Goal: Information Seeking & Learning: Learn about a topic

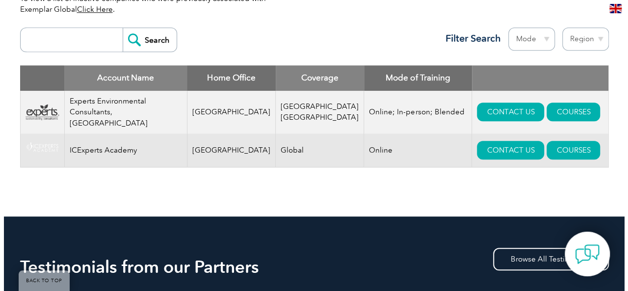
scroll to position [367, 0]
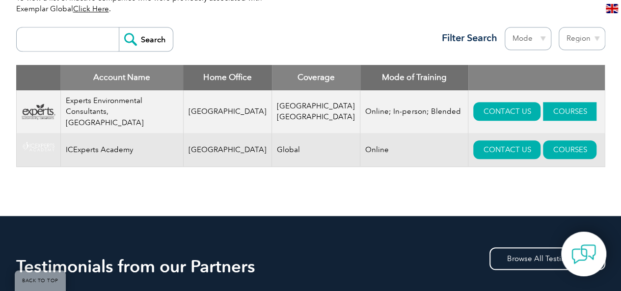
click at [543, 102] on link "COURSES" at bounding box center [570, 111] width 54 height 19
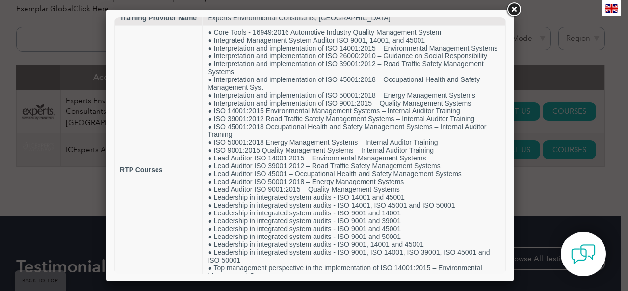
scroll to position [19, 0]
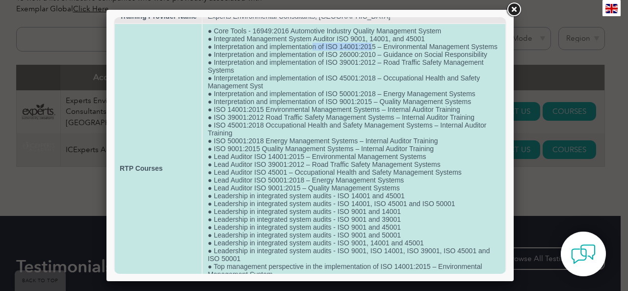
drag, startPoint x: 313, startPoint y: 56, endPoint x: 370, endPoint y: 54, distance: 57.0
click at [370, 54] on td "● Core Tools - 16949:2016 Automotive Industry Quality Management System ● Integ…" at bounding box center [354, 168] width 303 height 289
drag, startPoint x: 299, startPoint y: 93, endPoint x: 352, endPoint y: 94, distance: 52.1
click at [352, 94] on td "● Core Tools - 16949:2016 Automotive Industry Quality Management System ● Integ…" at bounding box center [354, 168] width 303 height 289
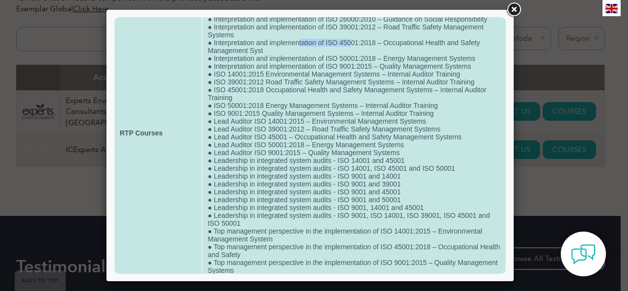
scroll to position [62, 0]
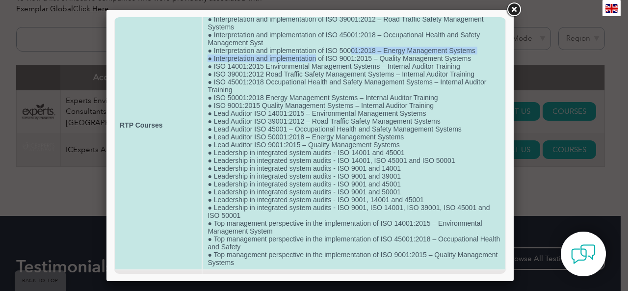
drag, startPoint x: 314, startPoint y: 75, endPoint x: 352, endPoint y: 70, distance: 37.6
click at [352, 70] on td "● Core Tools - 16949:2016 Automotive Industry Quality Management System ● Integ…" at bounding box center [354, 125] width 303 height 289
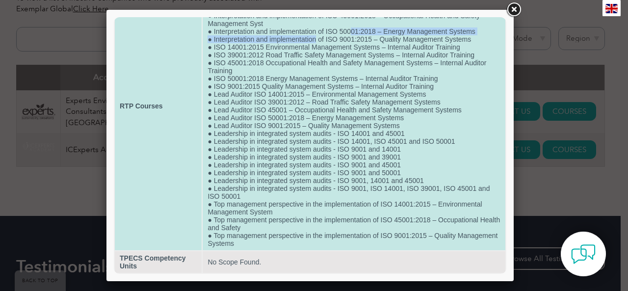
scroll to position [91, 0]
click at [232, 106] on td "● Core Tools - 16949:2016 Automotive Industry Quality Management System ● Integ…" at bounding box center [354, 106] width 303 height 289
drag, startPoint x: 233, startPoint y: 99, endPoint x: 285, endPoint y: 99, distance: 52.0
click at [285, 99] on td "● Core Tools - 16949:2016 Automotive Industry Quality Management System ● Integ…" at bounding box center [354, 106] width 303 height 289
drag, startPoint x: 249, startPoint y: 115, endPoint x: 272, endPoint y: 114, distance: 22.6
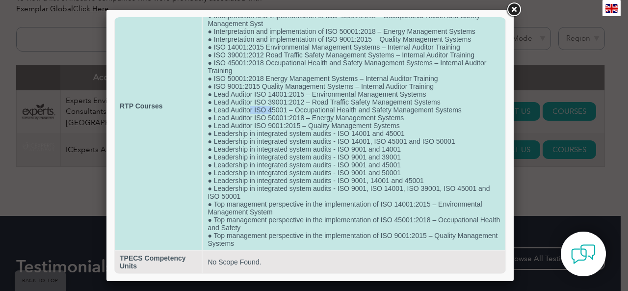
click at [272, 114] on td "● Core Tools - 16949:2016 Automotive Industry Quality Management System ● Integ…" at bounding box center [354, 106] width 303 height 289
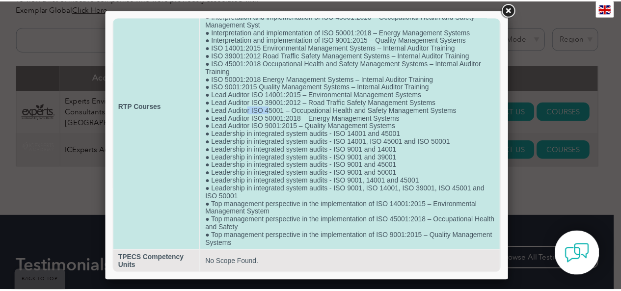
scroll to position [97, 0]
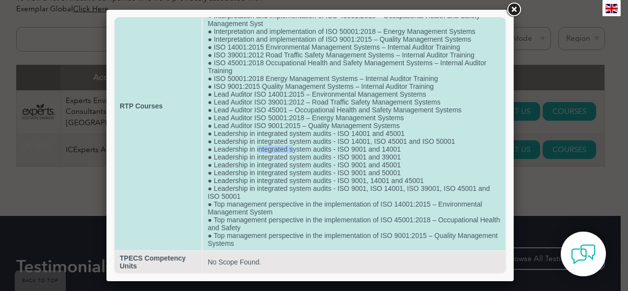
drag, startPoint x: 259, startPoint y: 147, endPoint x: 292, endPoint y: 147, distance: 32.4
click at [292, 147] on td "● Core Tools - 16949:2016 Automotive Industry Quality Management System ● Integ…" at bounding box center [354, 106] width 303 height 289
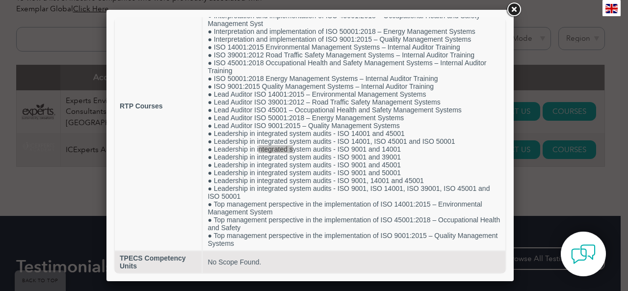
click at [516, 8] on link at bounding box center [514, 10] width 18 height 18
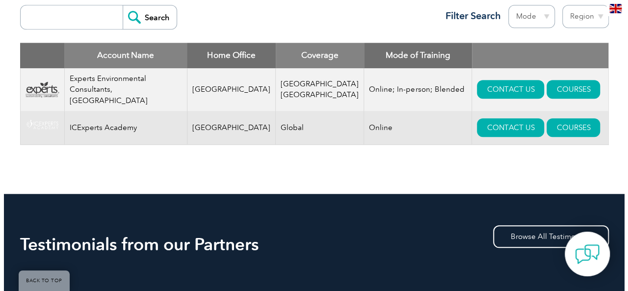
scroll to position [400, 0]
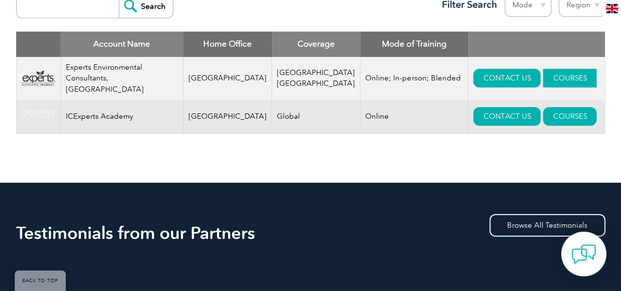
click at [546, 75] on link "COURSES" at bounding box center [570, 78] width 54 height 19
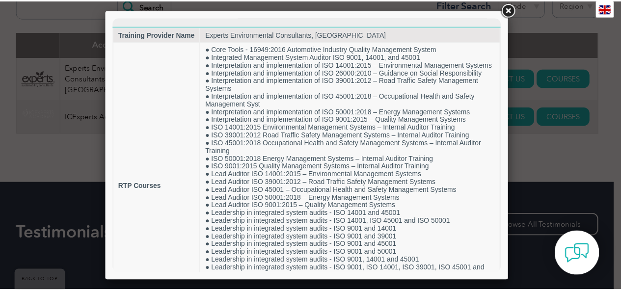
scroll to position [0, 0]
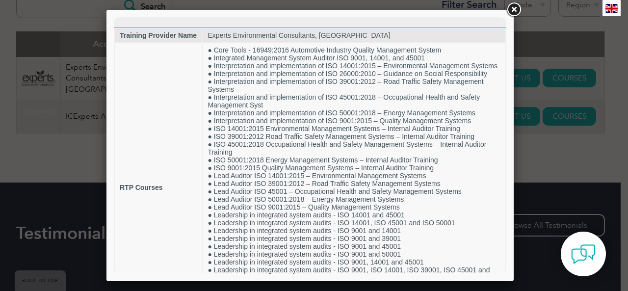
click at [511, 8] on link at bounding box center [514, 10] width 18 height 18
